Goal: Find specific fact: Find specific fact

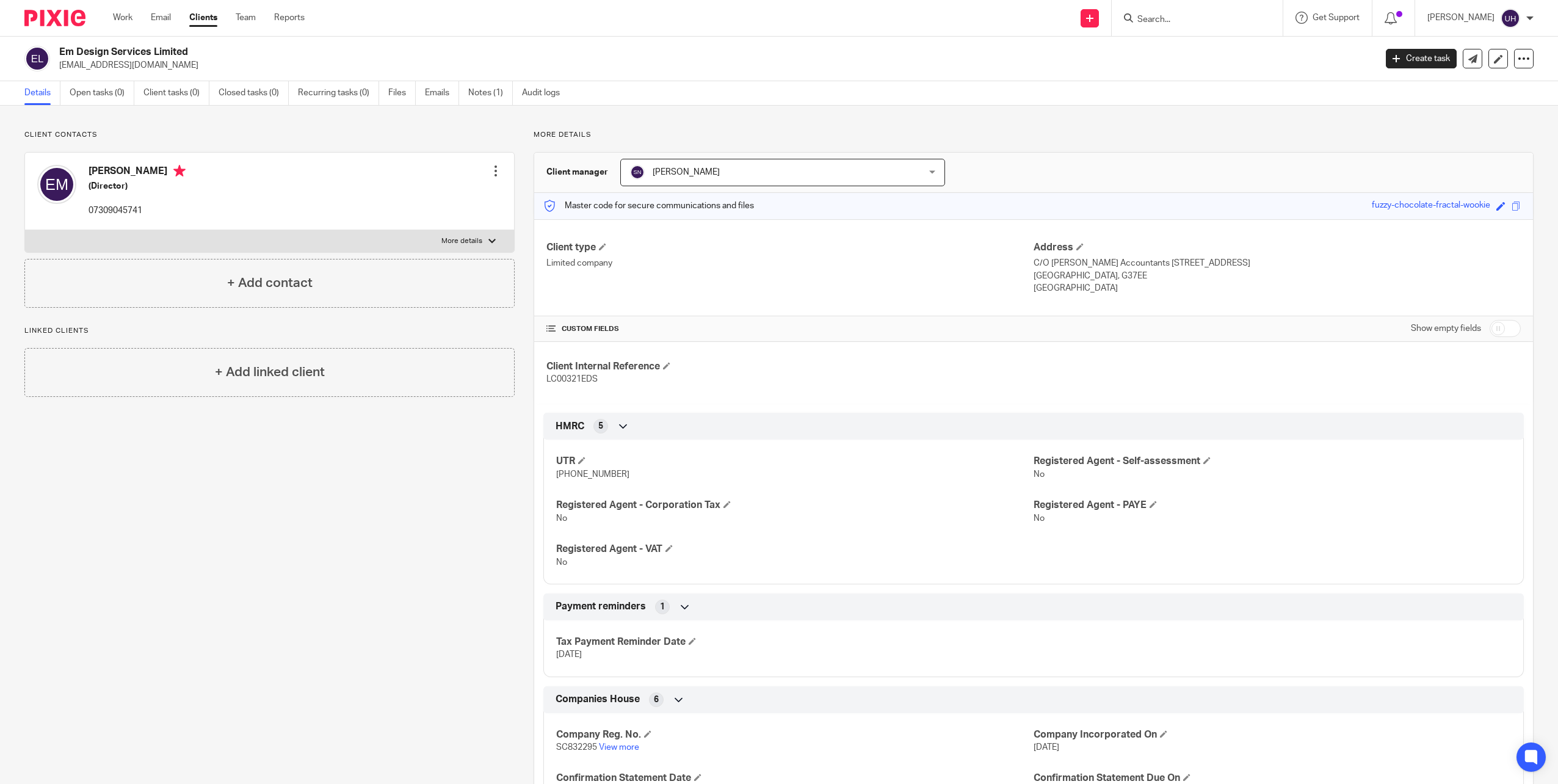
scroll to position [200, 0]
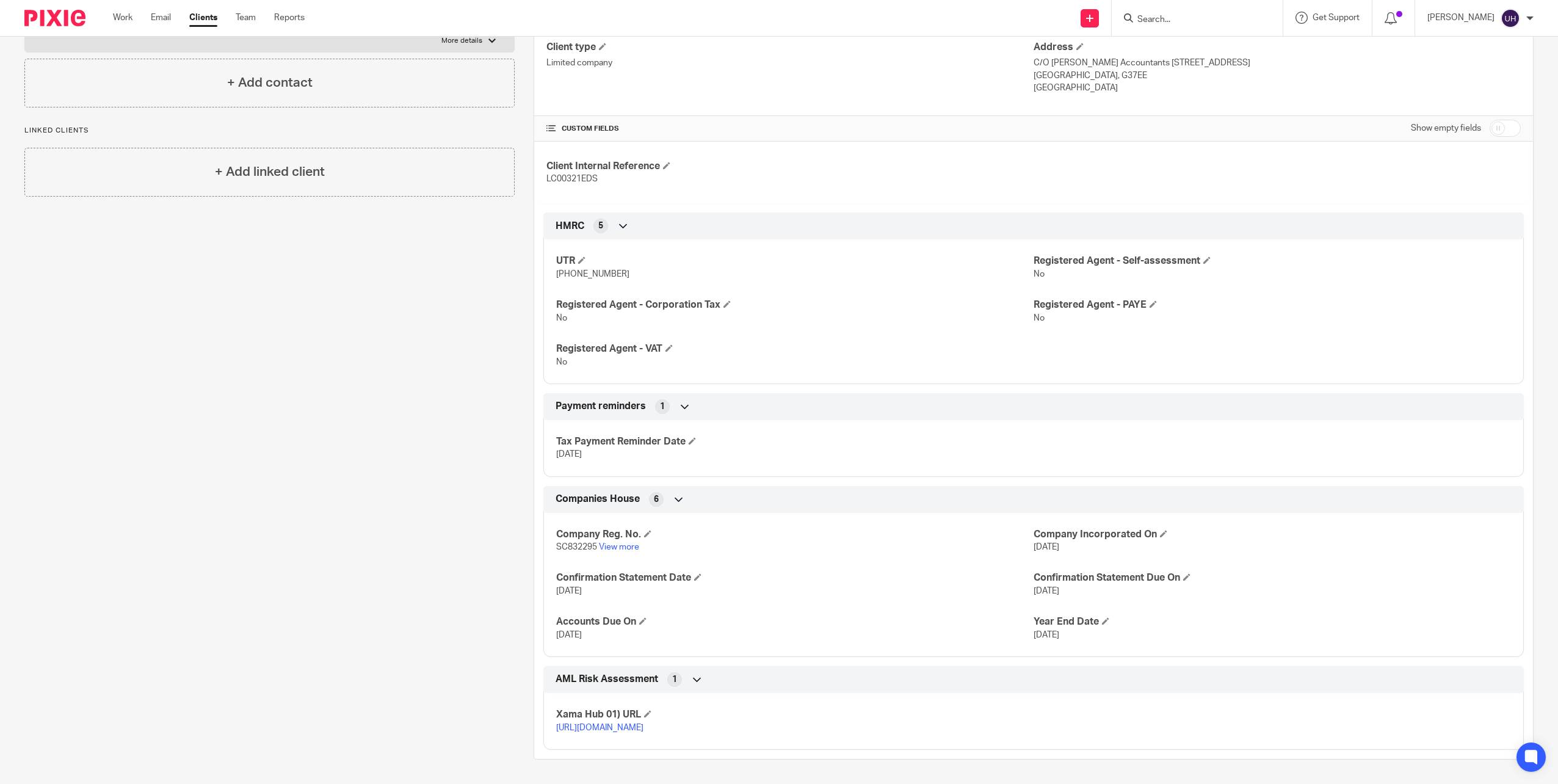
click at [1170, 20] on input "Search" at bounding box center [1192, 20] width 110 height 11
type input "vird"
click at [1225, 46] on link at bounding box center [1266, 47] width 264 height 18
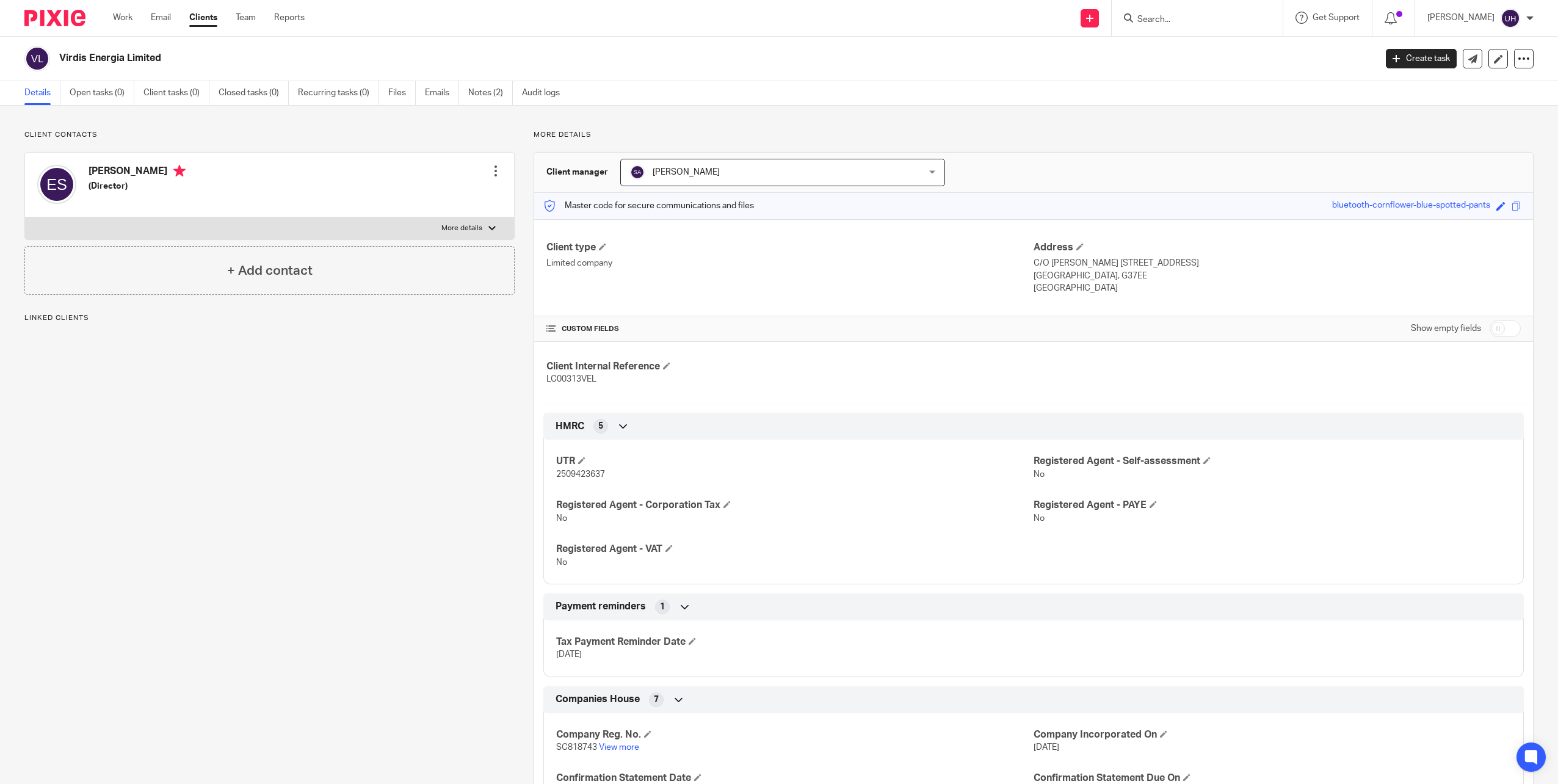
click at [572, 473] on span "2509423637" at bounding box center [580, 474] width 49 height 9
copy span "2509423637"
click at [681, 484] on div "UTR 2509423637 Registered Agent - Self-assessment No Registered Agent - Corpora…" at bounding box center [1034, 506] width 981 height 153
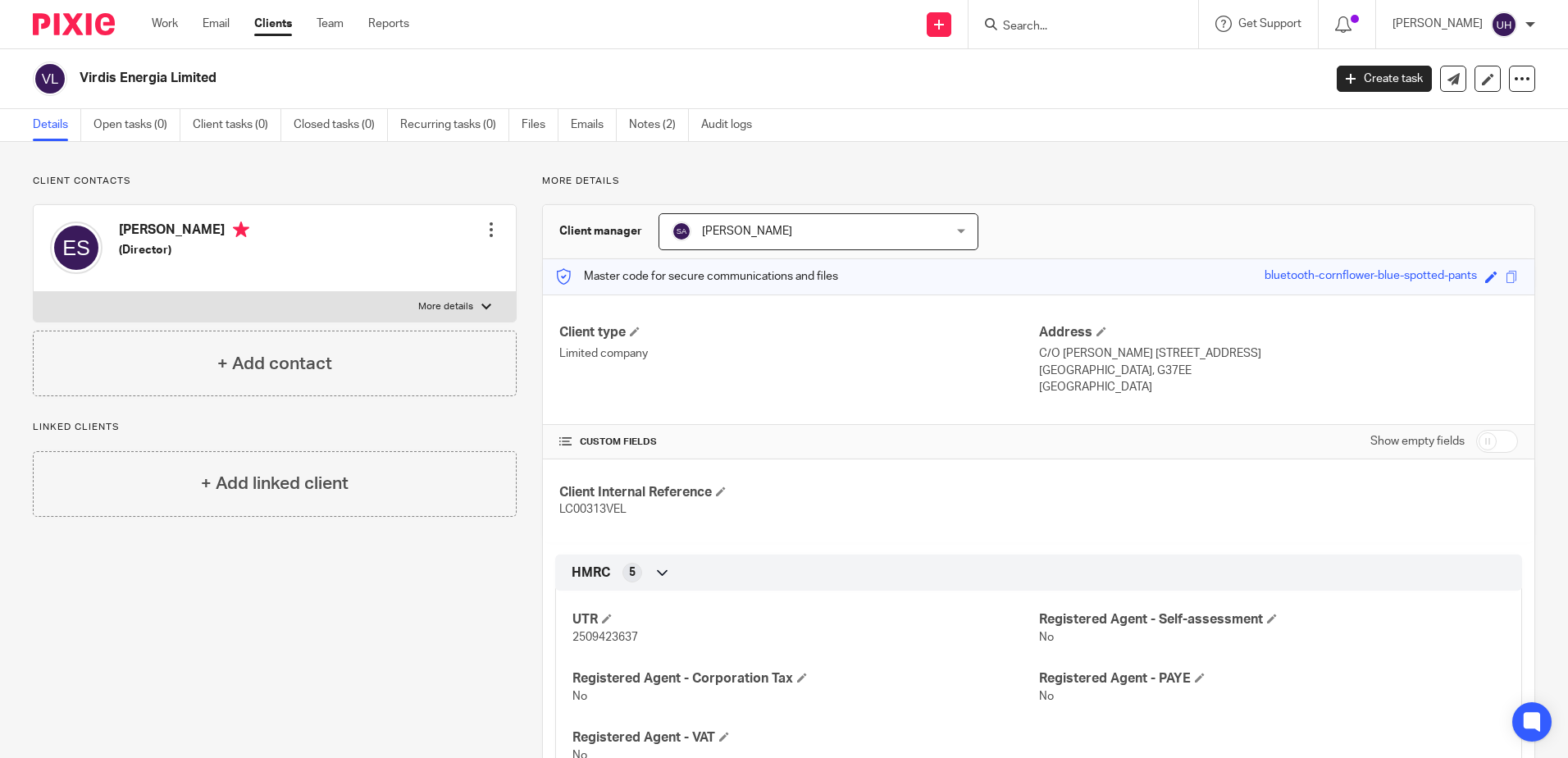
click at [1021, 41] on div at bounding box center [1084, 24] width 230 height 49
click at [1035, 30] on input "Search" at bounding box center [1076, 26] width 148 height 15
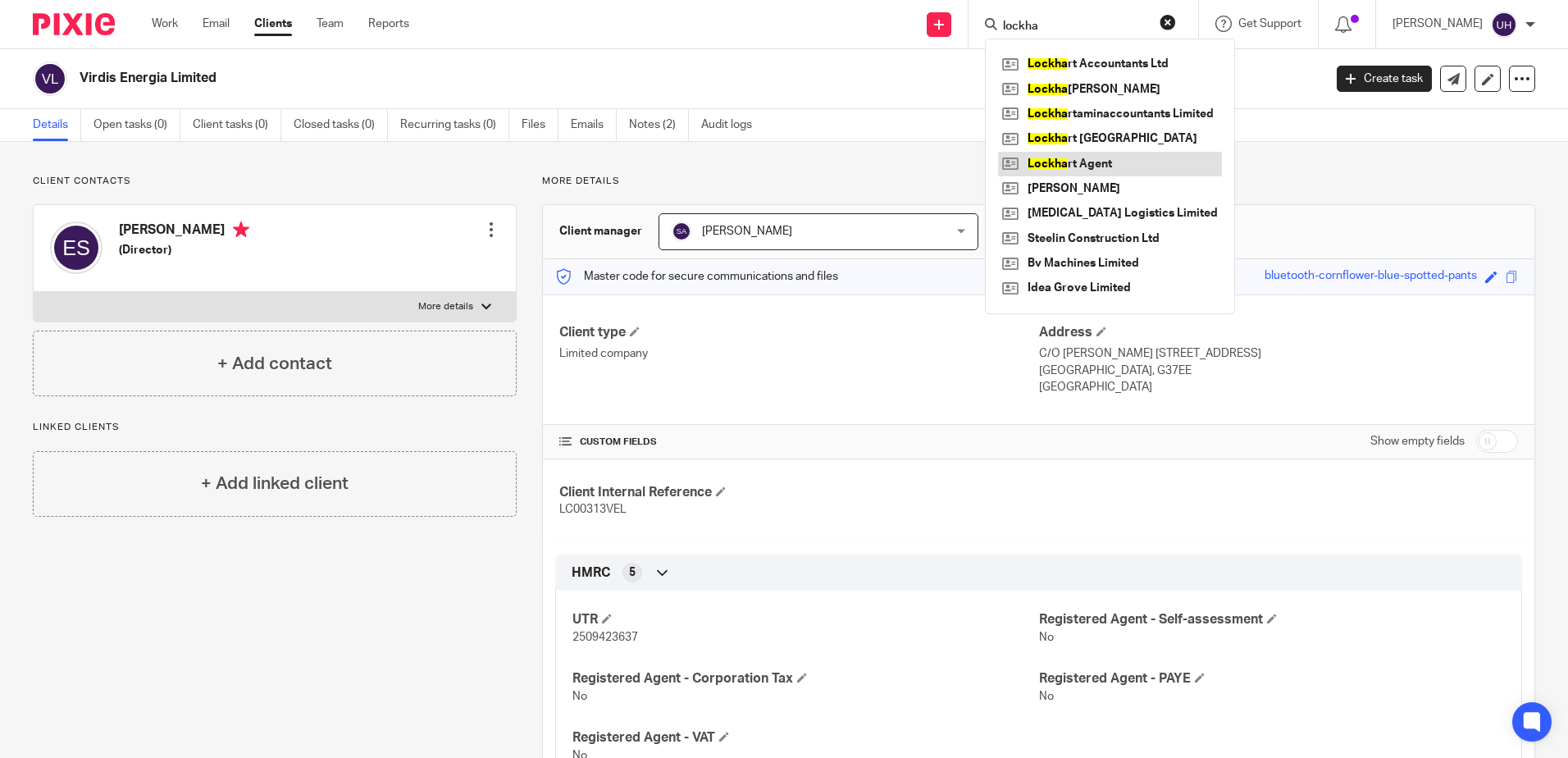
type input "lockha"
click at [1081, 163] on link at bounding box center [1110, 164] width 224 height 24
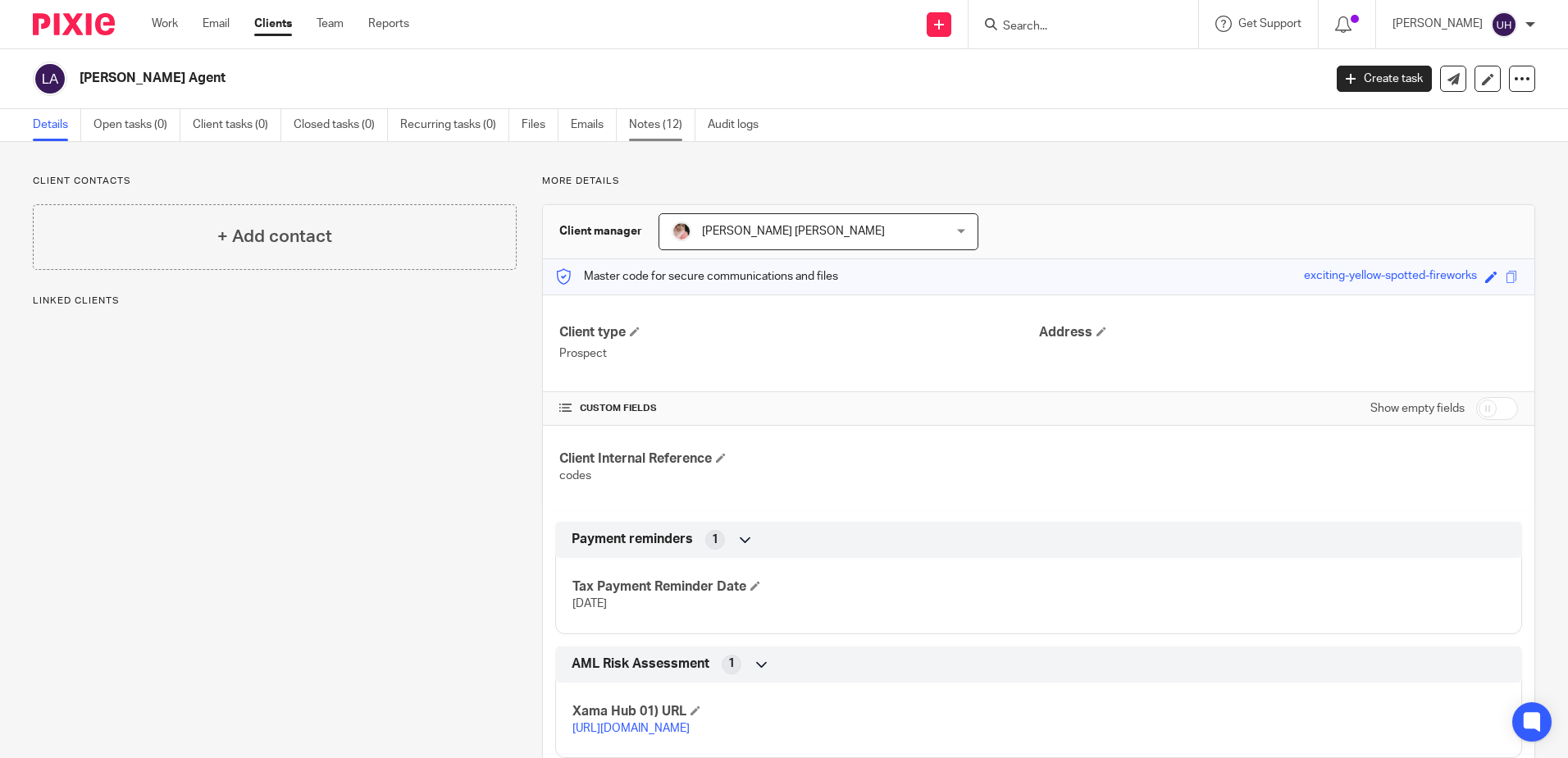
click at [639, 133] on link "Notes (12)" at bounding box center [663, 125] width 66 height 32
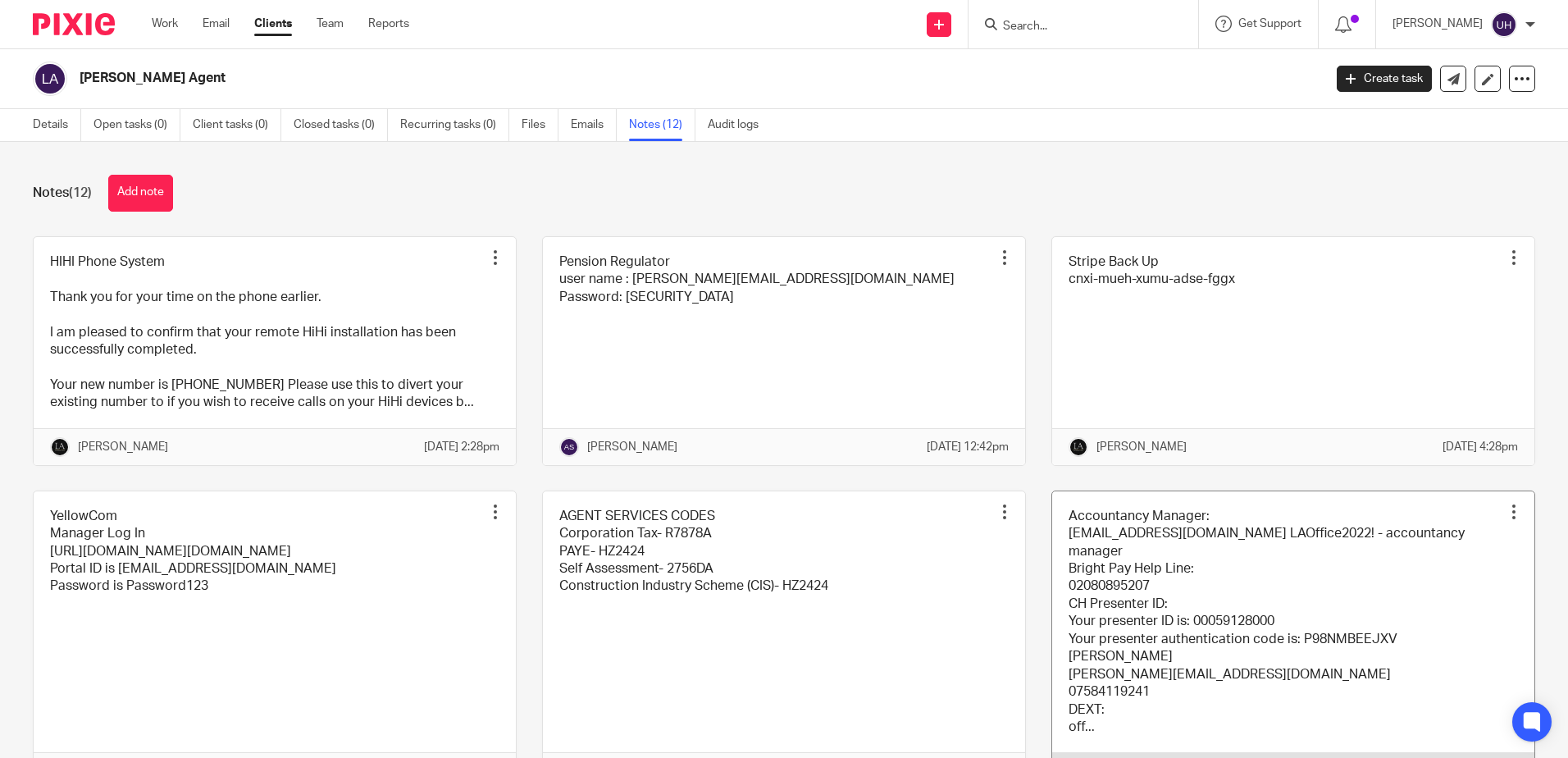
click at [1119, 574] on link at bounding box center [1293, 640] width 482 height 298
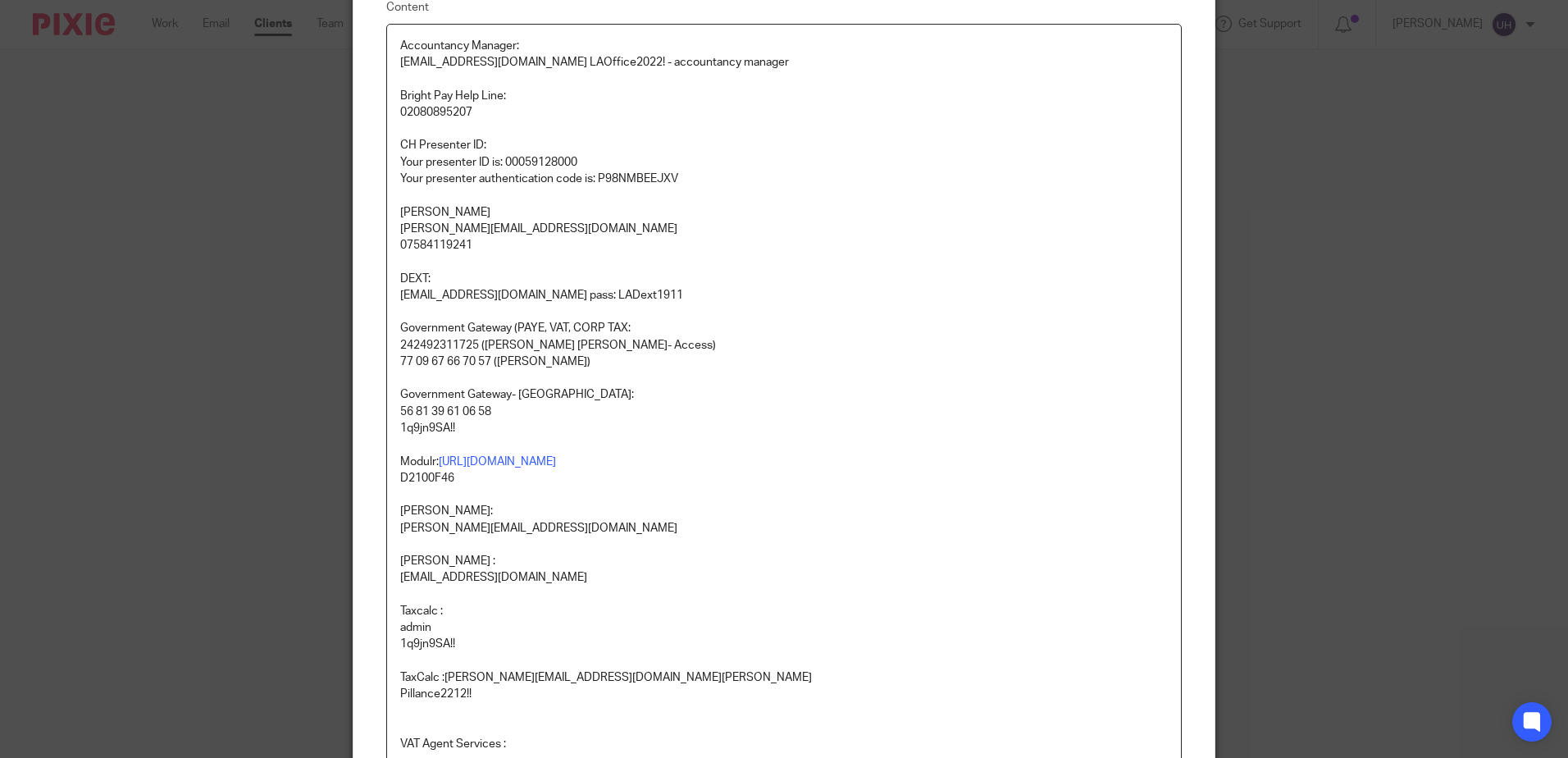
scroll to position [164, 0]
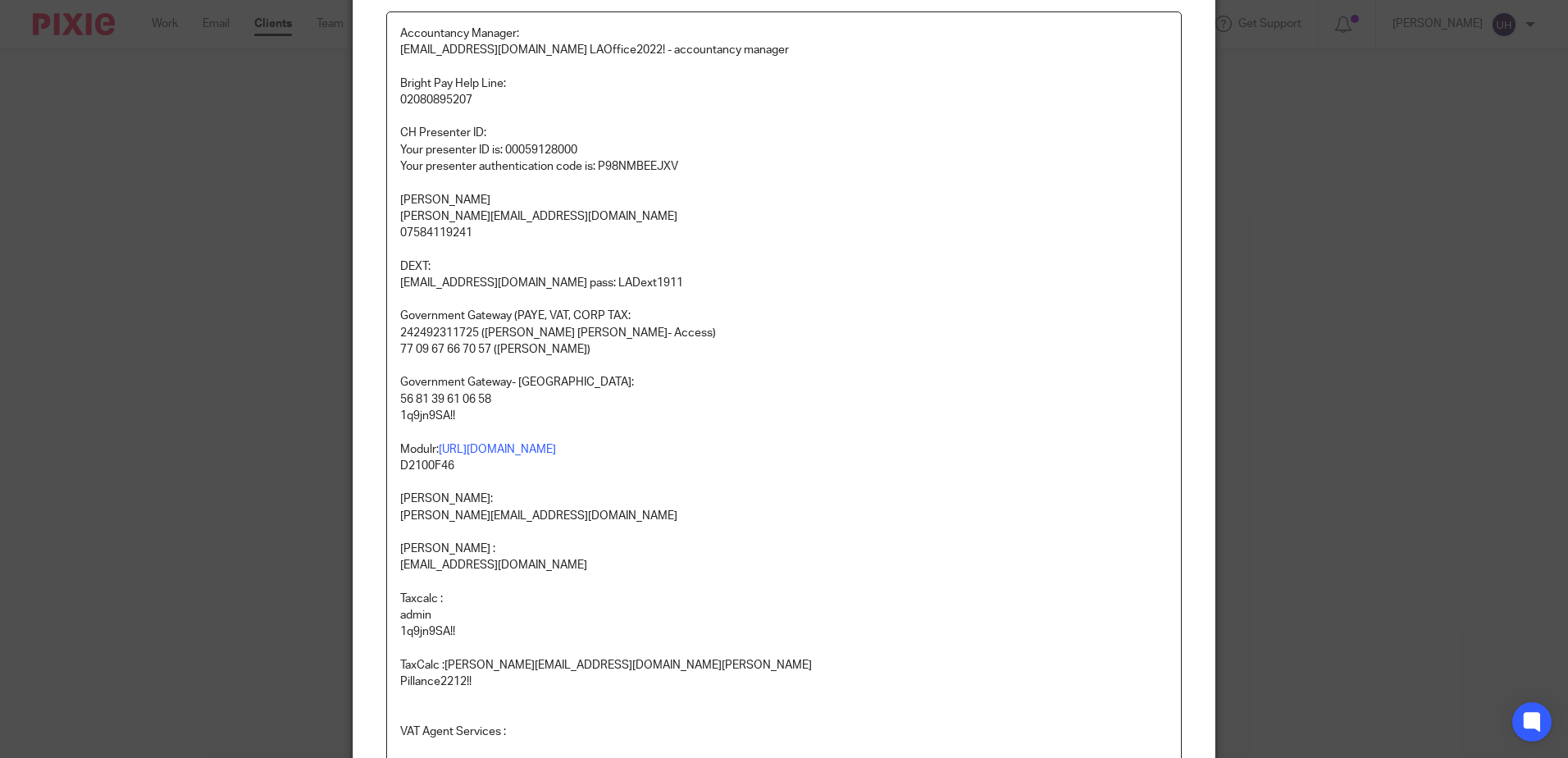
drag, startPoint x: 493, startPoint y: 398, endPoint x: 394, endPoint y: 393, distance: 99.1
click at [401, 393] on p "56 81 39 61 06 58" at bounding box center [784, 399] width 768 height 17
copy p "56 81 39 61 06 58"
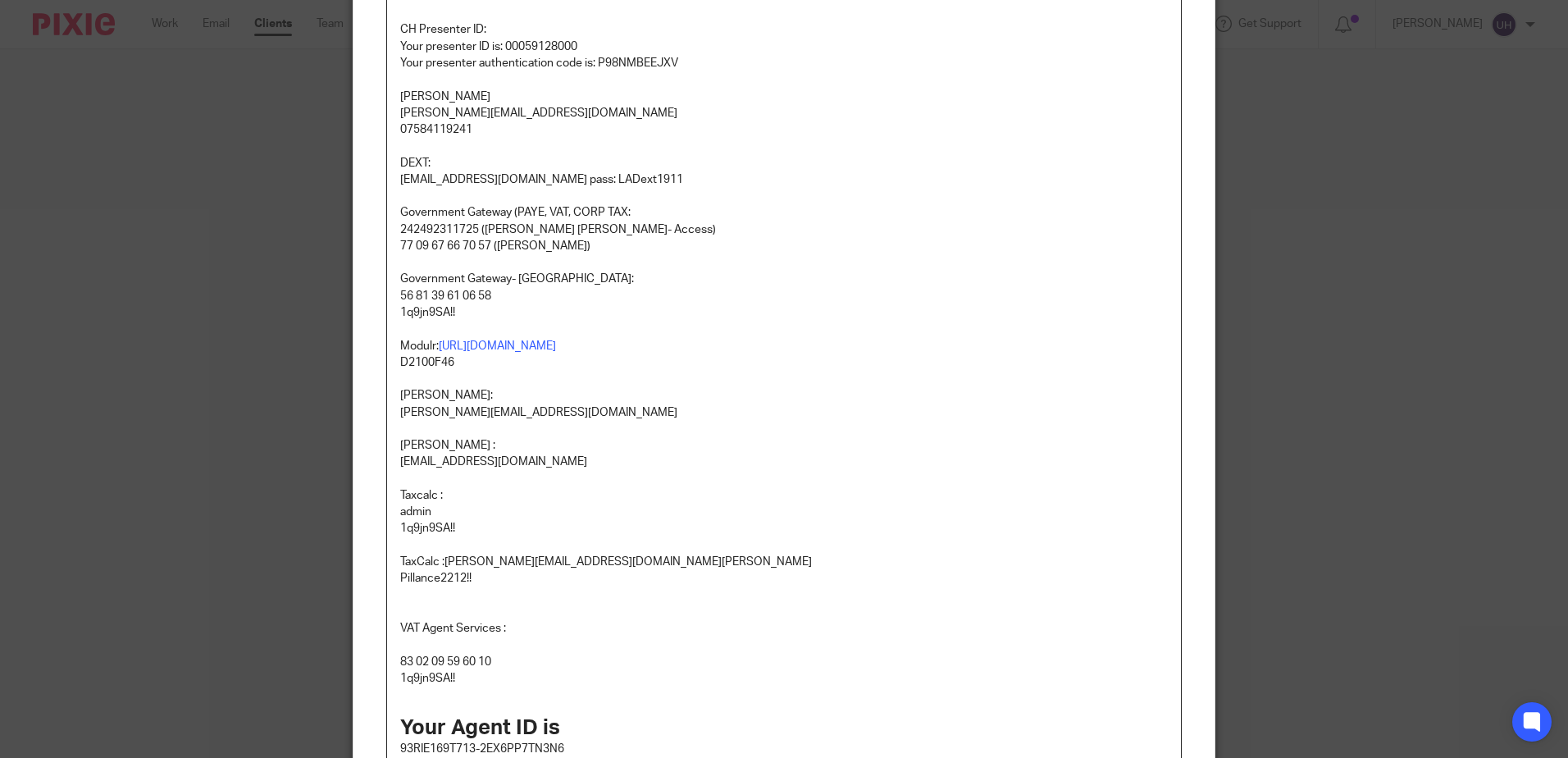
scroll to position [524, 0]
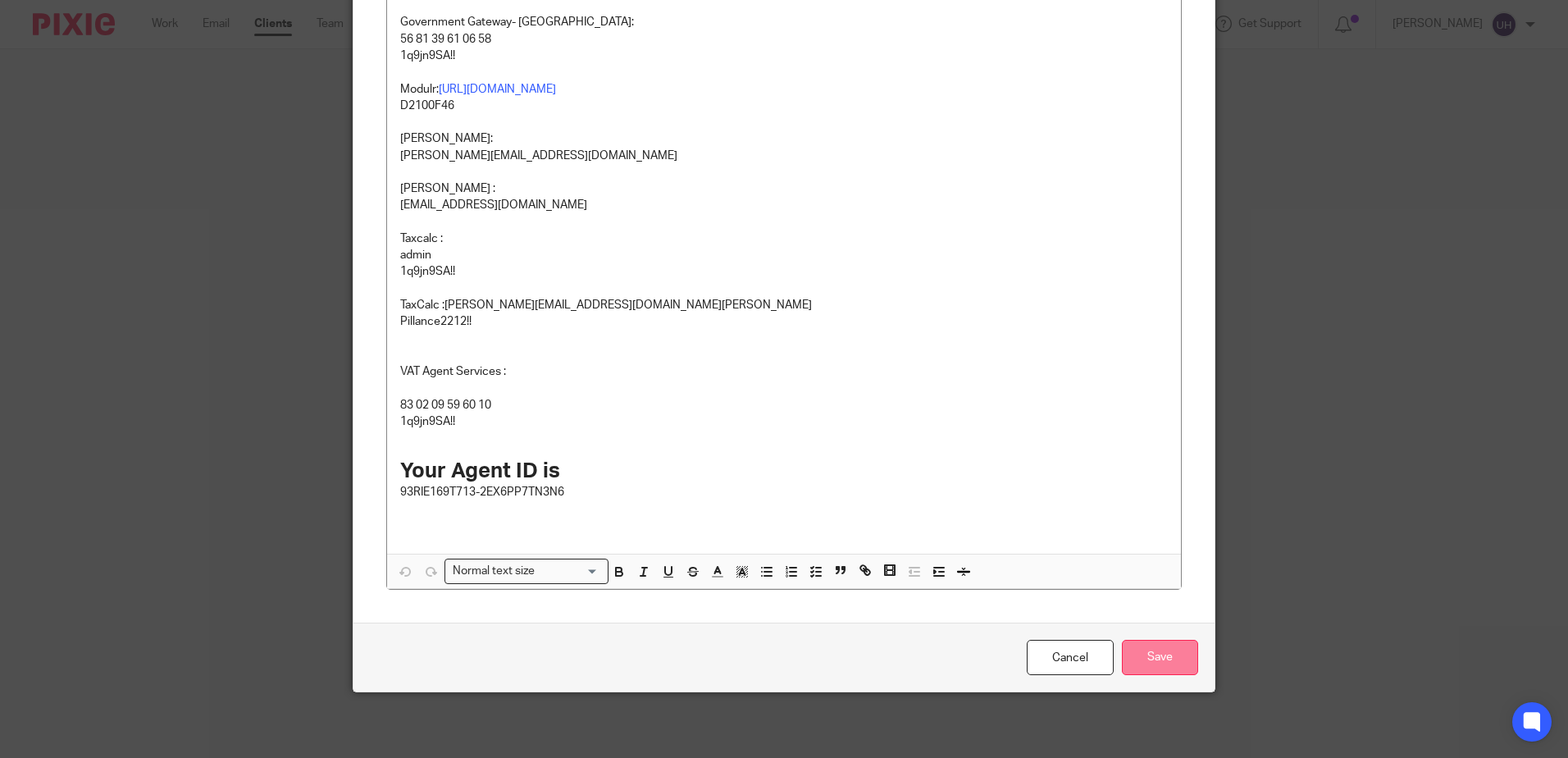
click at [1149, 643] on input "Save" at bounding box center [1161, 658] width 76 height 35
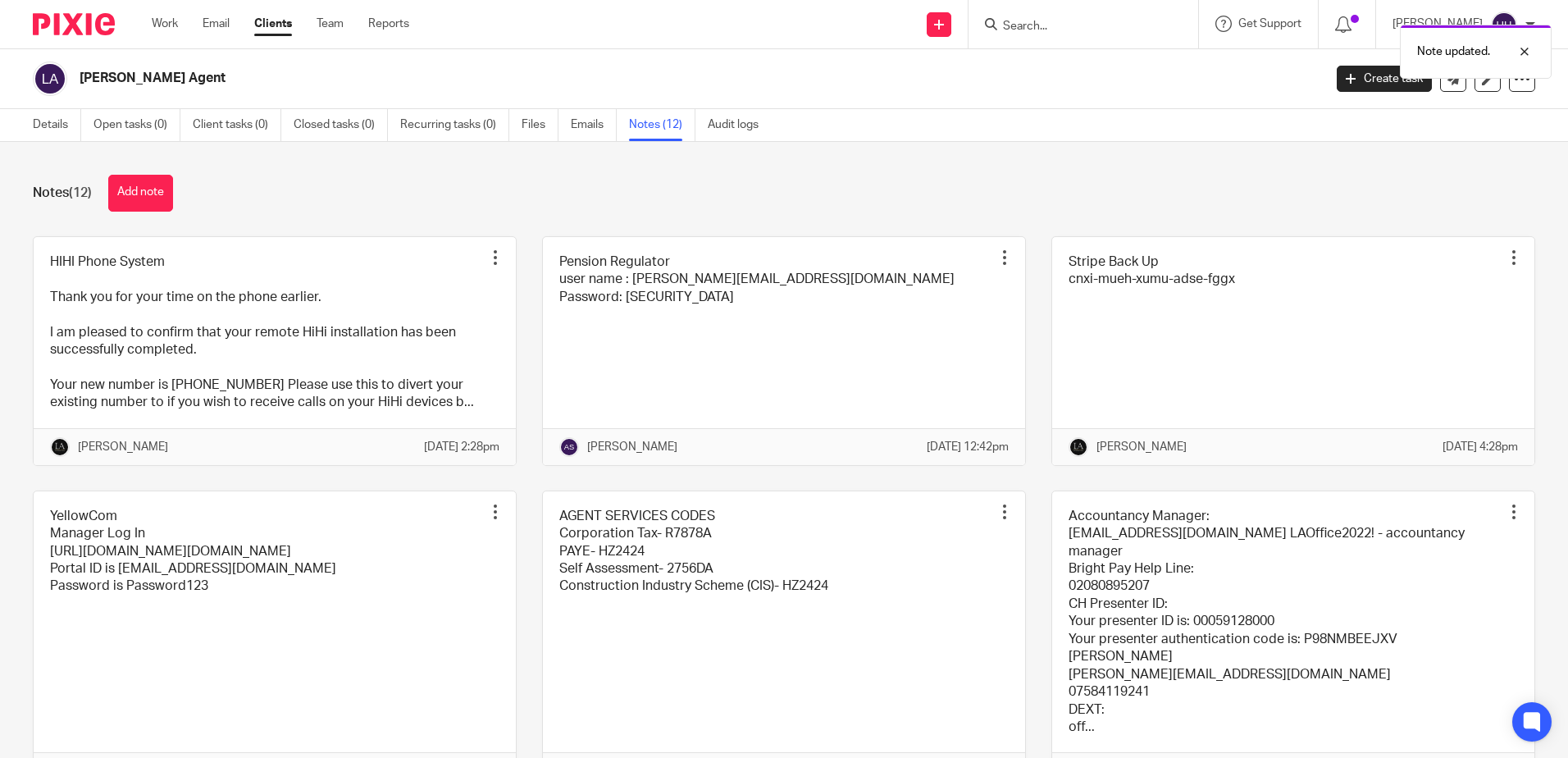
click at [1040, 28] on div "Note updated." at bounding box center [1168, 48] width 768 height 62
click at [1035, 22] on div "Note updated." at bounding box center [1168, 48] width 768 height 62
click at [1047, 26] on input "Search" at bounding box center [1076, 26] width 148 height 15
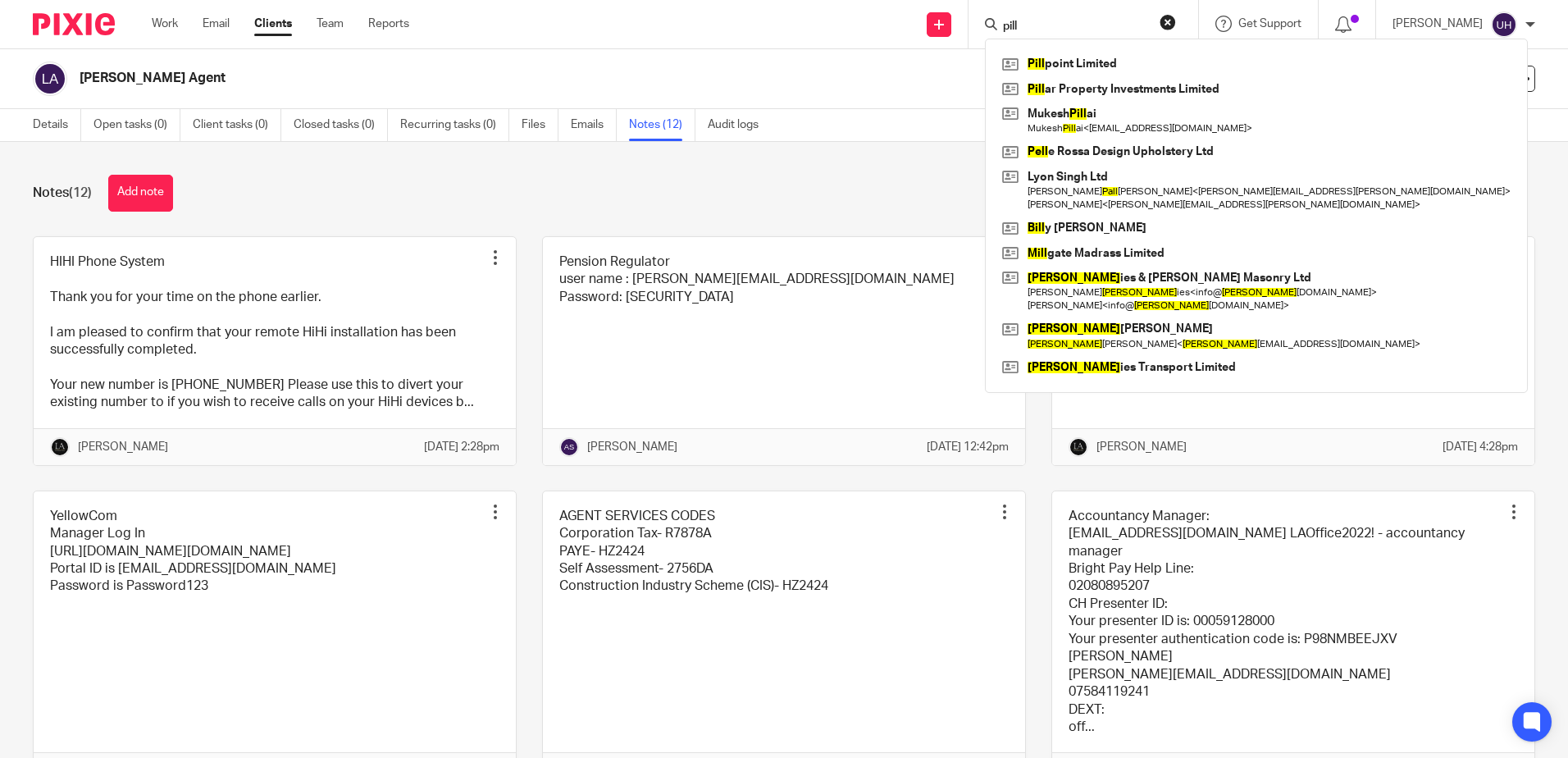
type input "pill"
click at [1119, 48] on div "Pill point Limited Pill ar Property Investments Limited Mukesh Pill ai Mukesh P…" at bounding box center [1256, 216] width 543 height 355
click at [1117, 64] on link at bounding box center [1256, 63] width 516 height 24
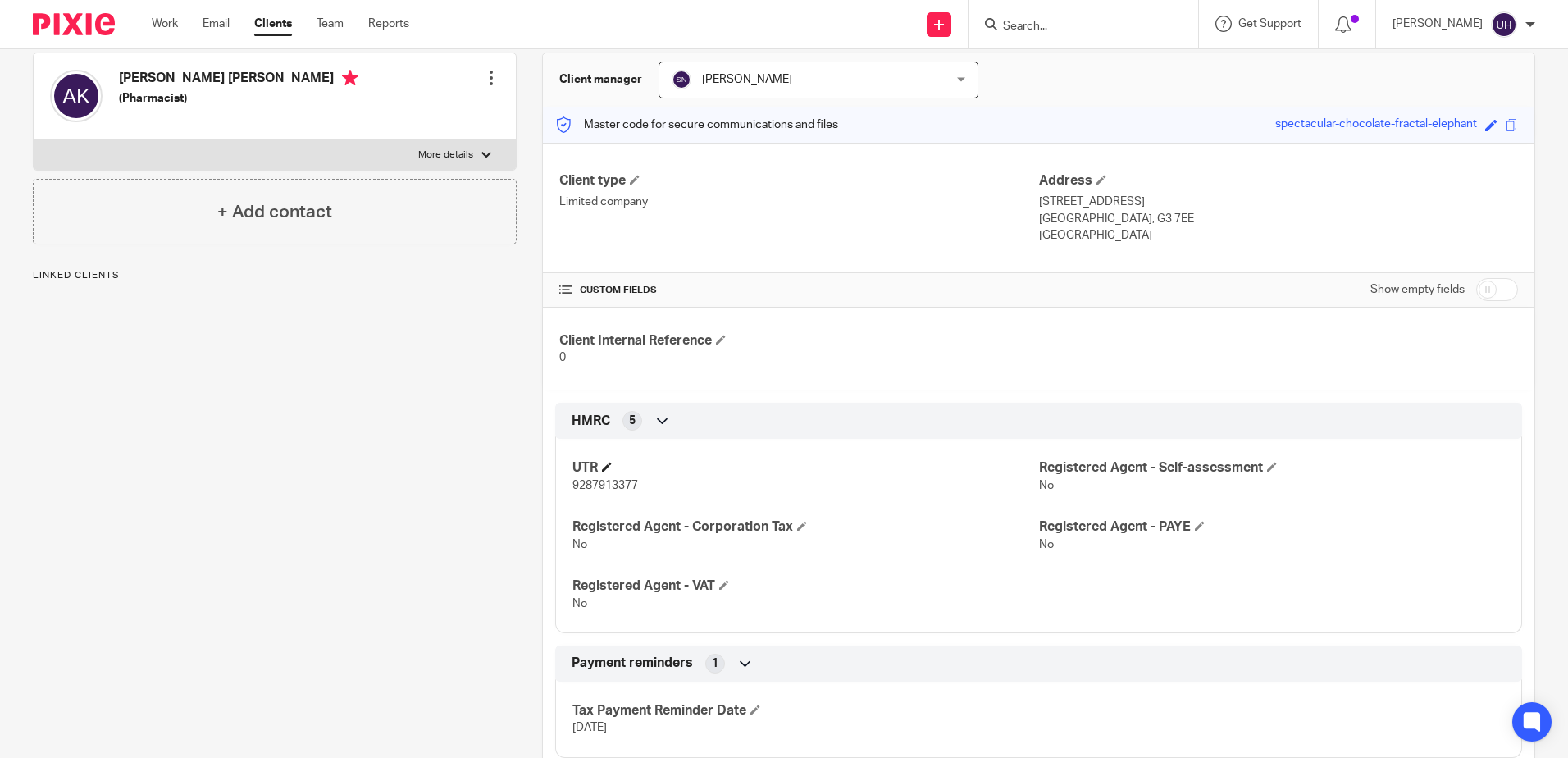
scroll to position [164, 0]
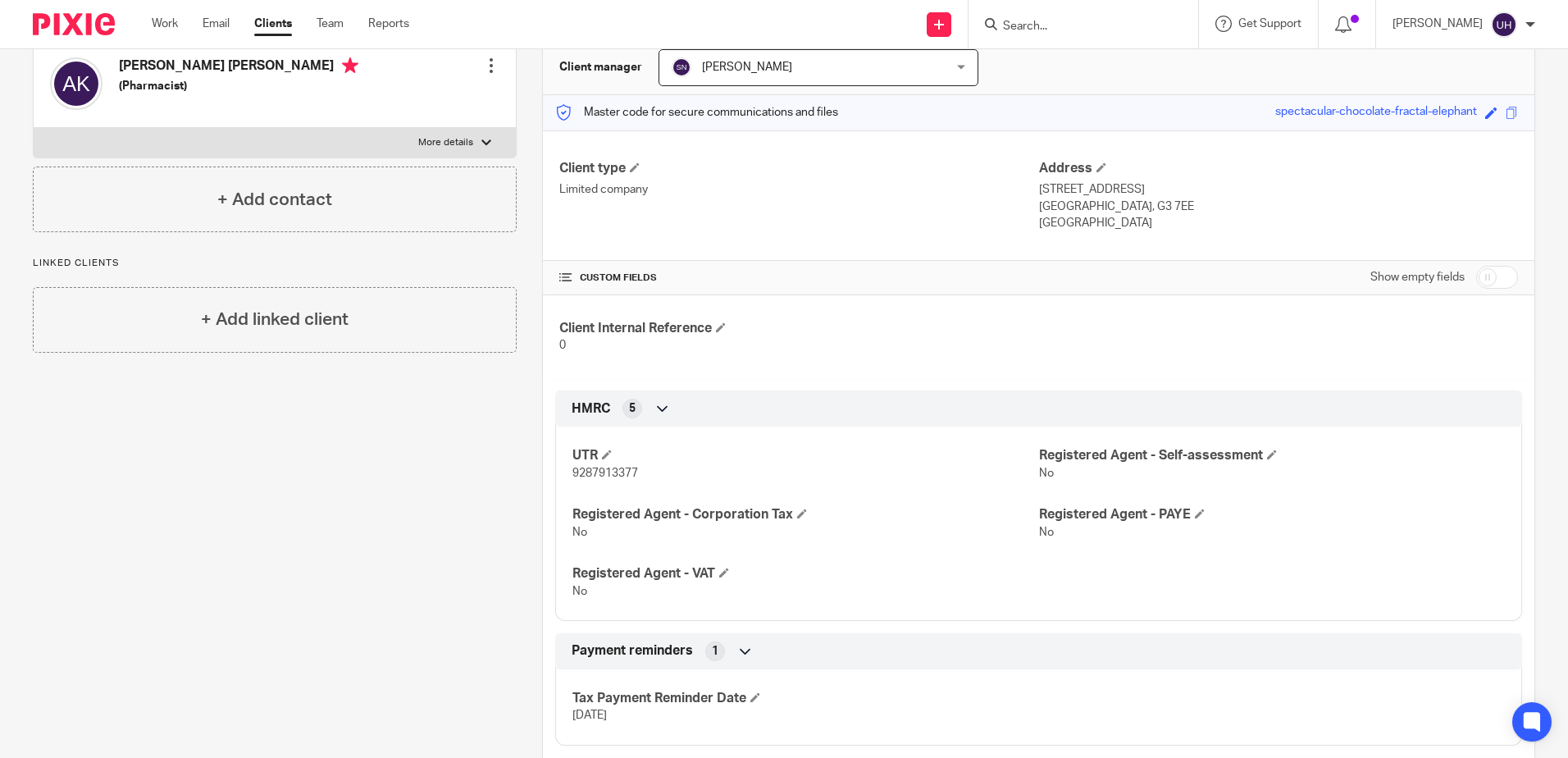
click at [602, 468] on span "9287913377" at bounding box center [605, 474] width 65 height 12
copy span "9287913377"
